Goal: Task Accomplishment & Management: Manage account settings

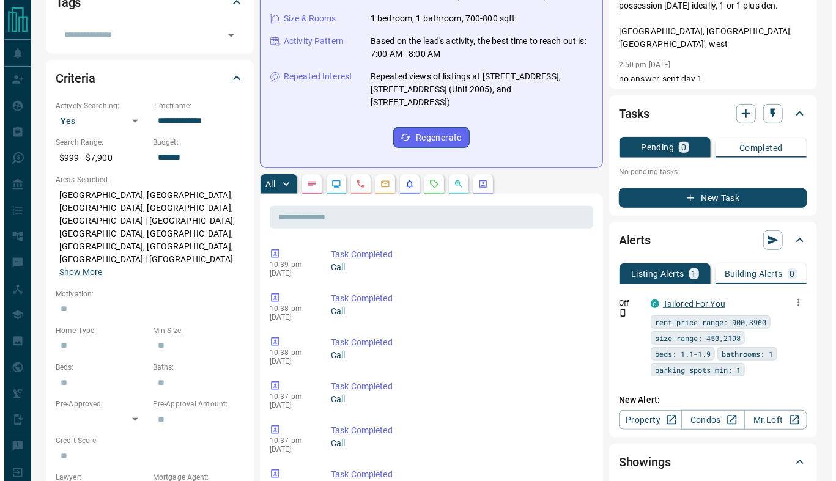
scroll to position [300, 0]
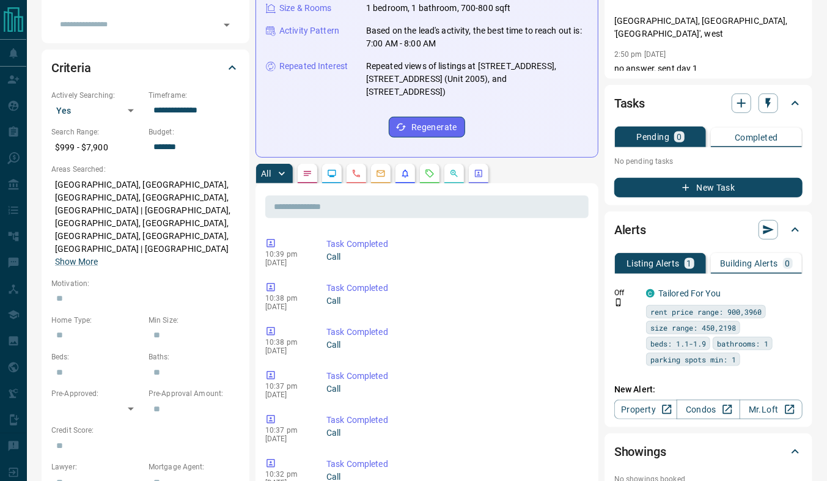
click at [795, 223] on icon at bounding box center [795, 230] width 15 height 15
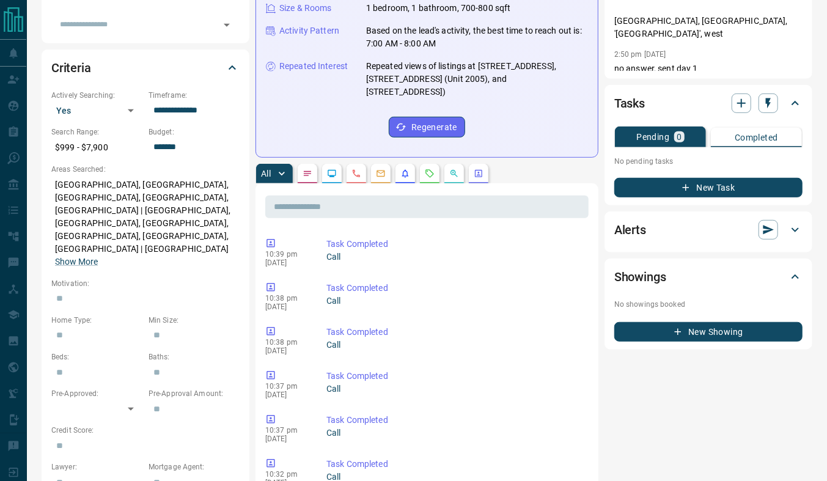
click at [795, 223] on icon at bounding box center [795, 230] width 15 height 15
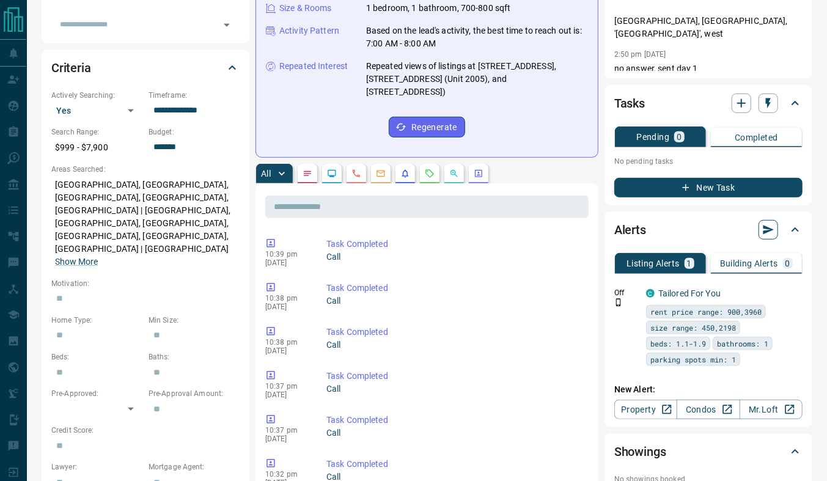
click at [770, 224] on icon "button" at bounding box center [768, 230] width 12 height 12
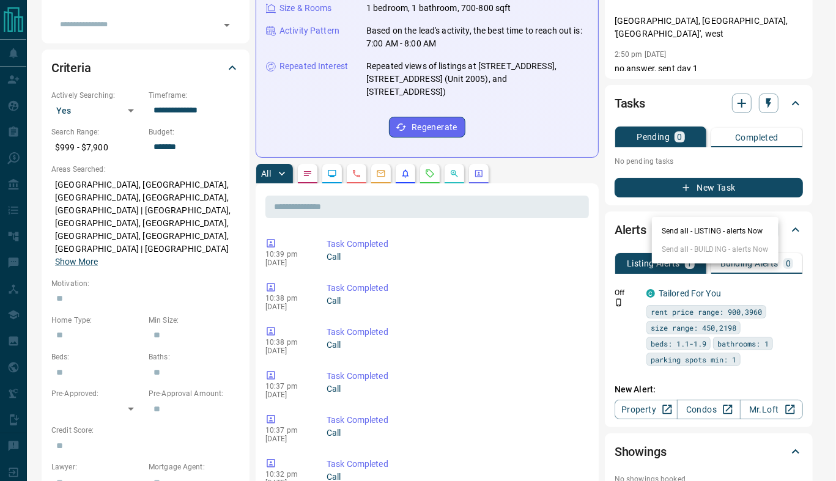
click at [689, 197] on div at bounding box center [418, 240] width 836 height 481
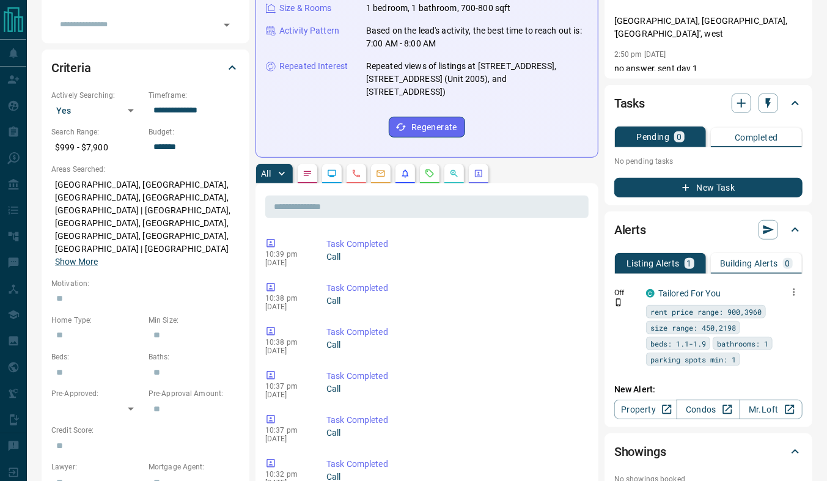
click at [789, 287] on icon "button" at bounding box center [794, 292] width 11 height 11
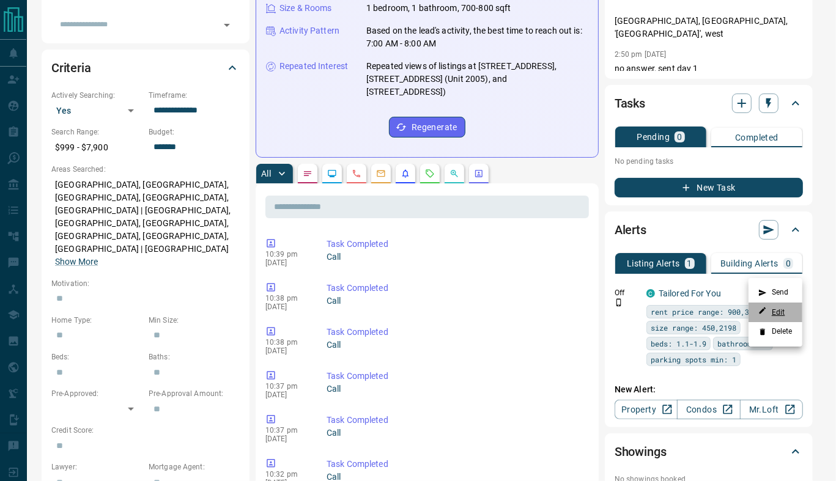
click at [770, 314] on link "Edit" at bounding box center [771, 312] width 27 height 12
